Goal: Task Accomplishment & Management: Complete application form

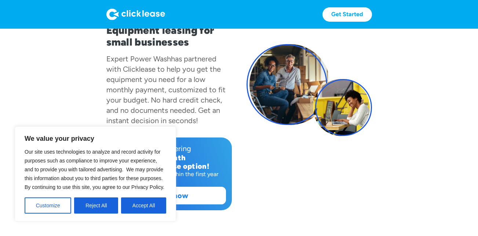
click at [71, 85] on section "Fast & easy! Equipment leasing for small businesses Expert Power Wash has partn…" at bounding box center [239, 97] width 478 height 284
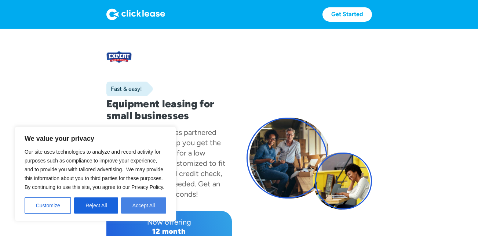
click at [143, 207] on button "Accept All" at bounding box center [143, 205] width 45 height 16
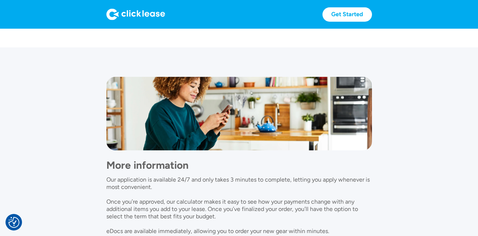
scroll to position [660, 0]
